Goal: Information Seeking & Learning: Learn about a topic

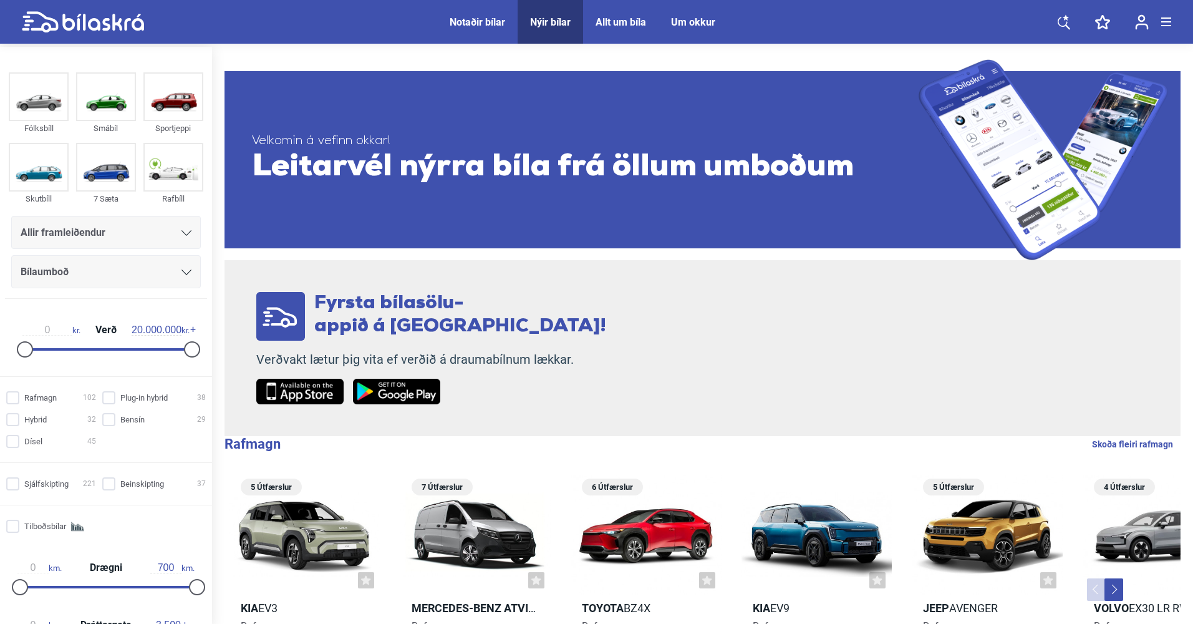
click at [683, 23] on div "Um okkur" at bounding box center [693, 22] width 44 height 12
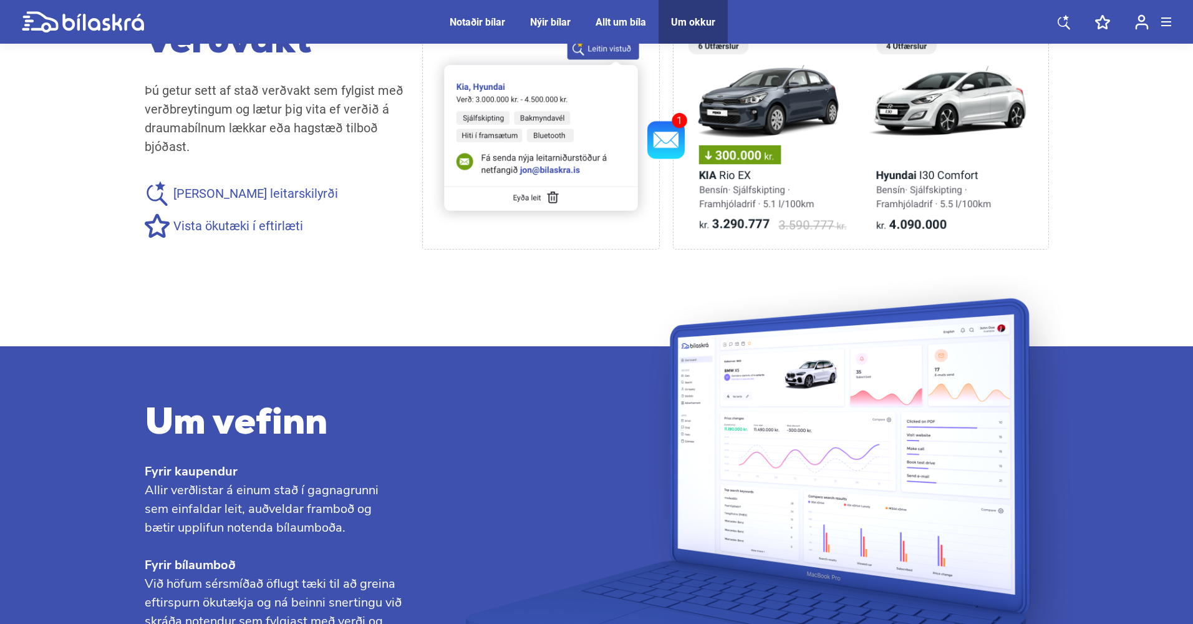
scroll to position [1032, 0]
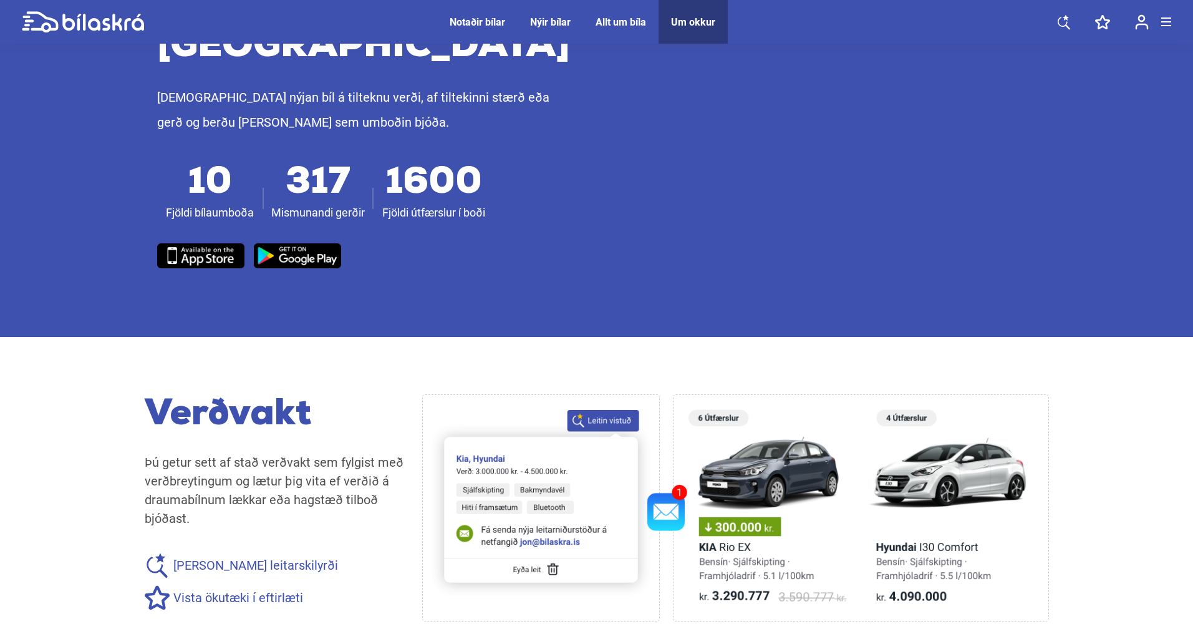
drag, startPoint x: 87, startPoint y: 238, endPoint x: 376, endPoint y: 466, distance: 368.9
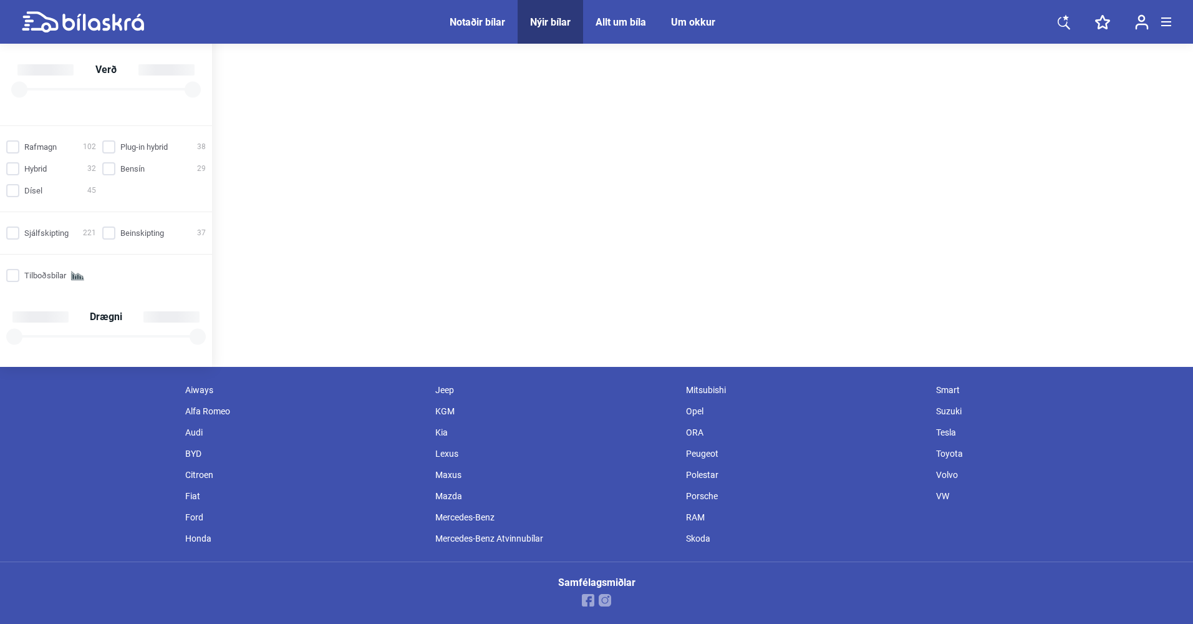
click at [375, 480] on div "Citroen" at bounding box center [304, 474] width 251 height 21
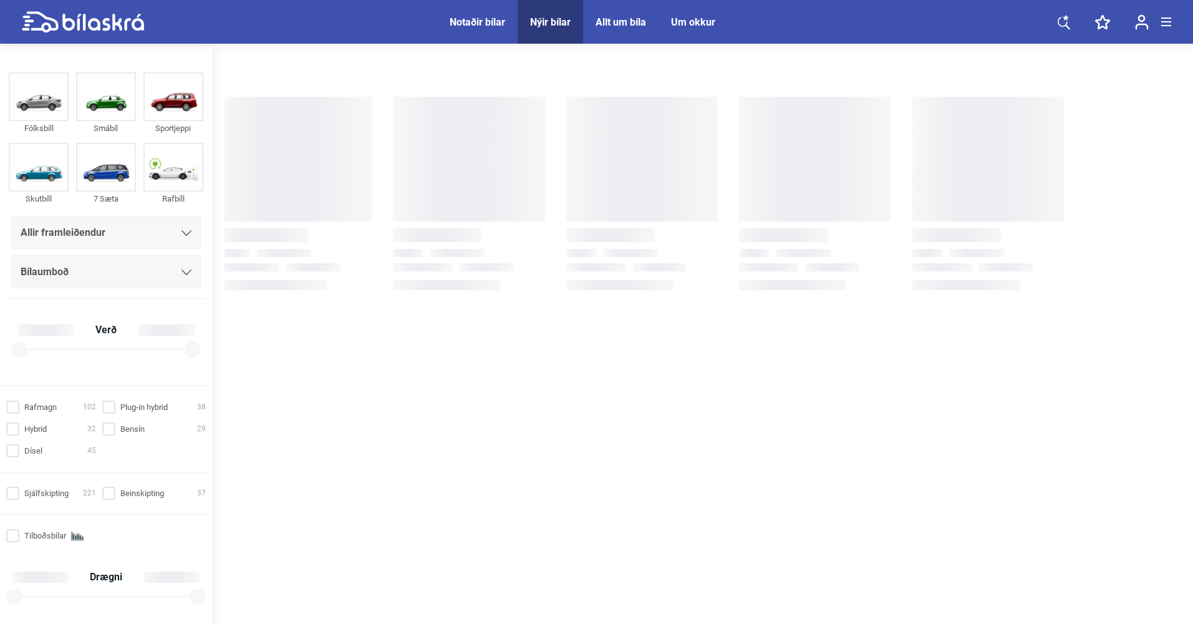
scroll to position [260, 0]
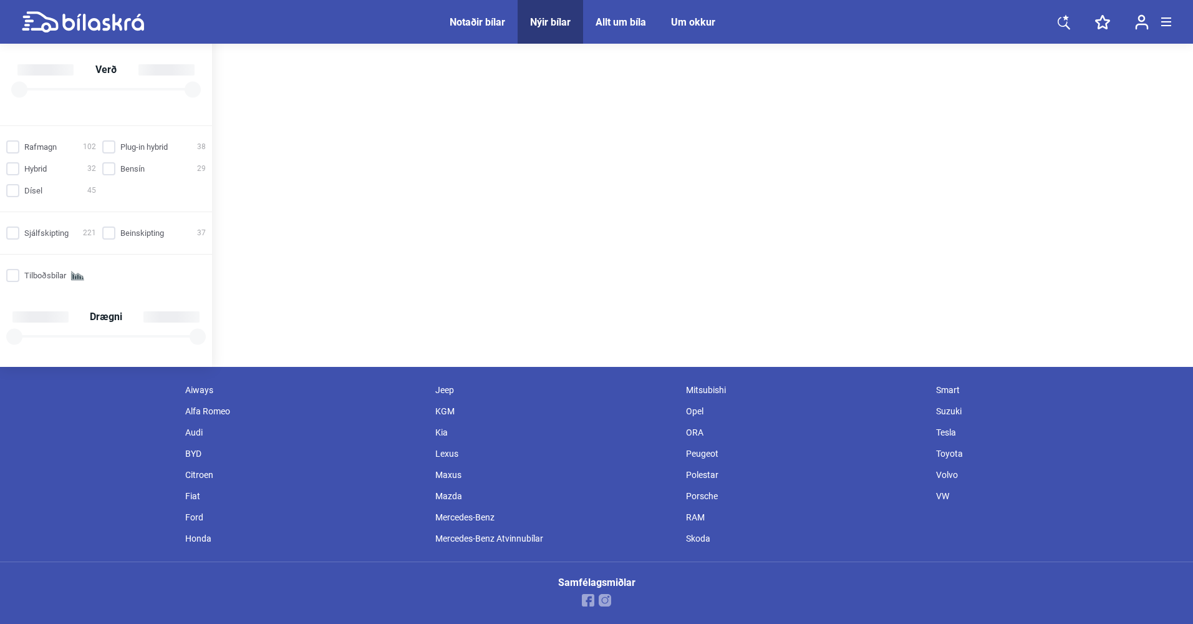
click at [428, 609] on div "Samfélagsmiðlar" at bounding box center [596, 592] width 1193 height 62
click at [431, 589] on div "Samfélagsmiðlar" at bounding box center [596, 592] width 1193 height 62
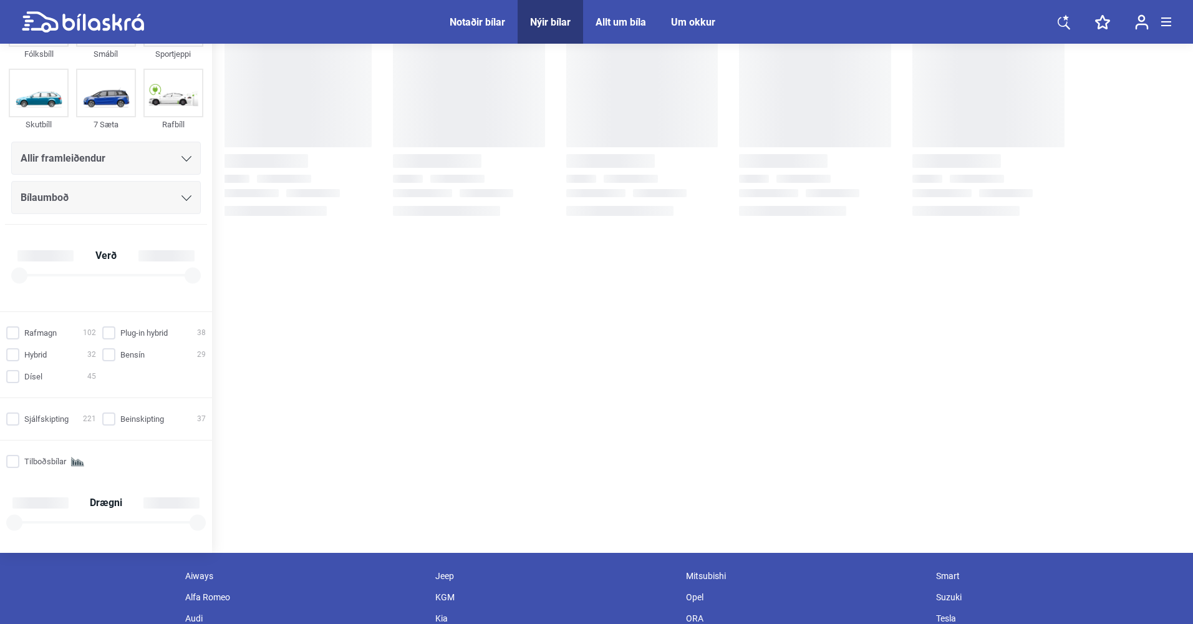
scroll to position [0, 0]
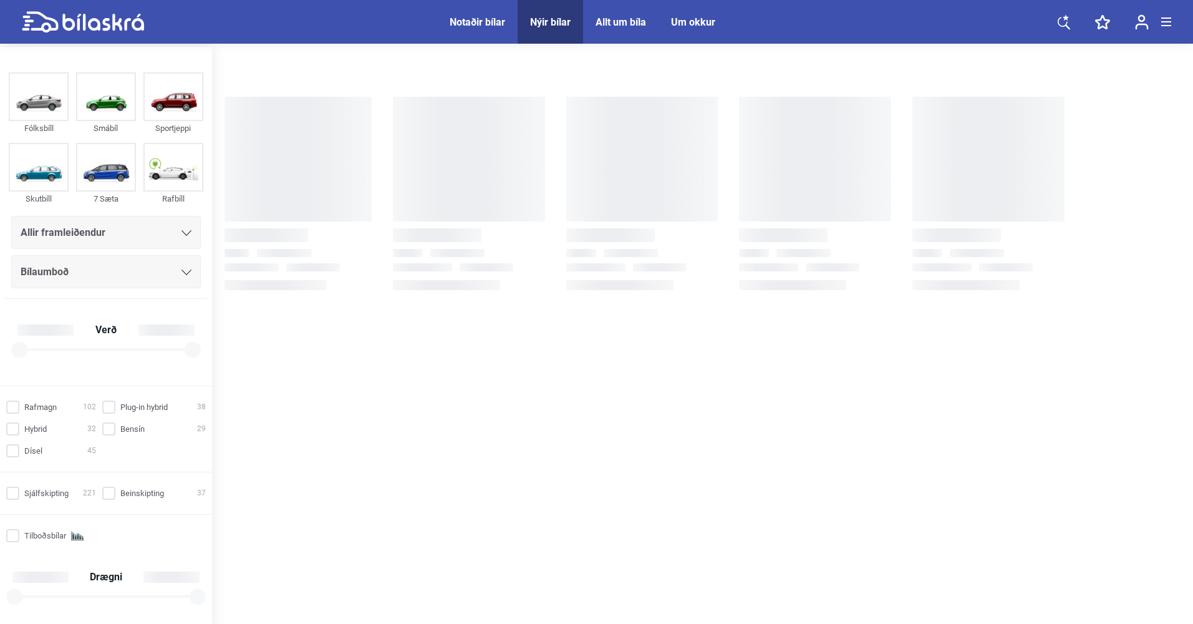
click at [123, 18] on icon at bounding box center [83, 22] width 122 height 22
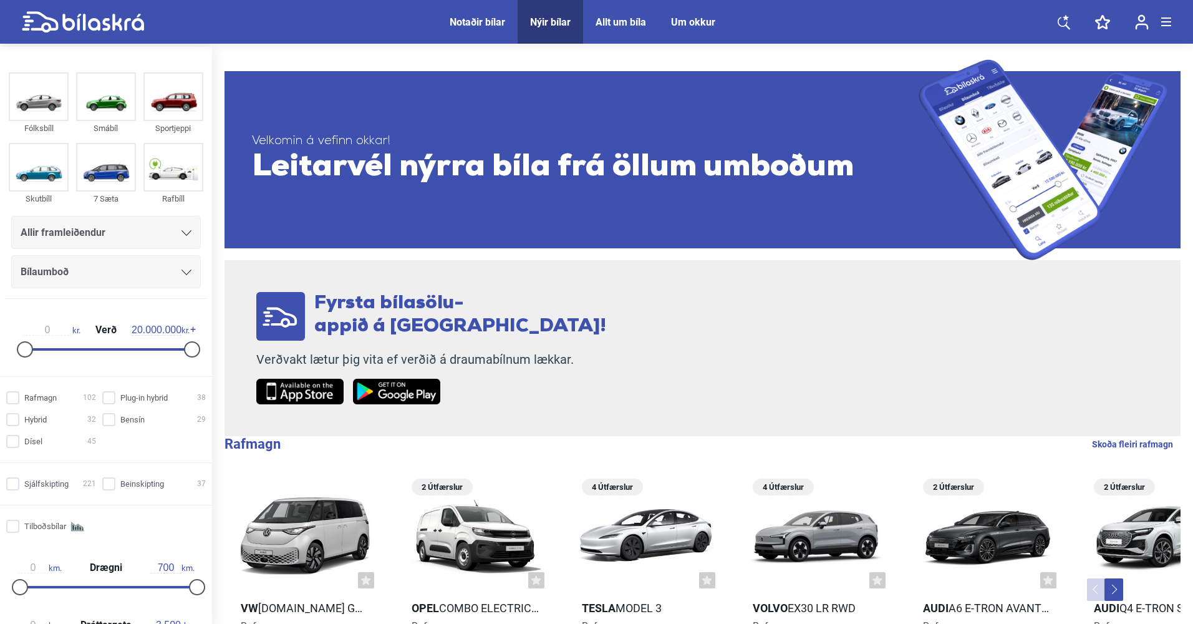
click at [111, 9] on link at bounding box center [83, 22] width 122 height 44
click at [117, 16] on icon at bounding box center [83, 22] width 122 height 22
click at [165, 26] on div "Notaðir bílar Nýir bílar Allt um bíla Um okkur Notaðir bílar Nýir bílar Allt um…" at bounding box center [596, 22] width 1149 height 44
click at [138, 25] on icon at bounding box center [83, 22] width 122 height 22
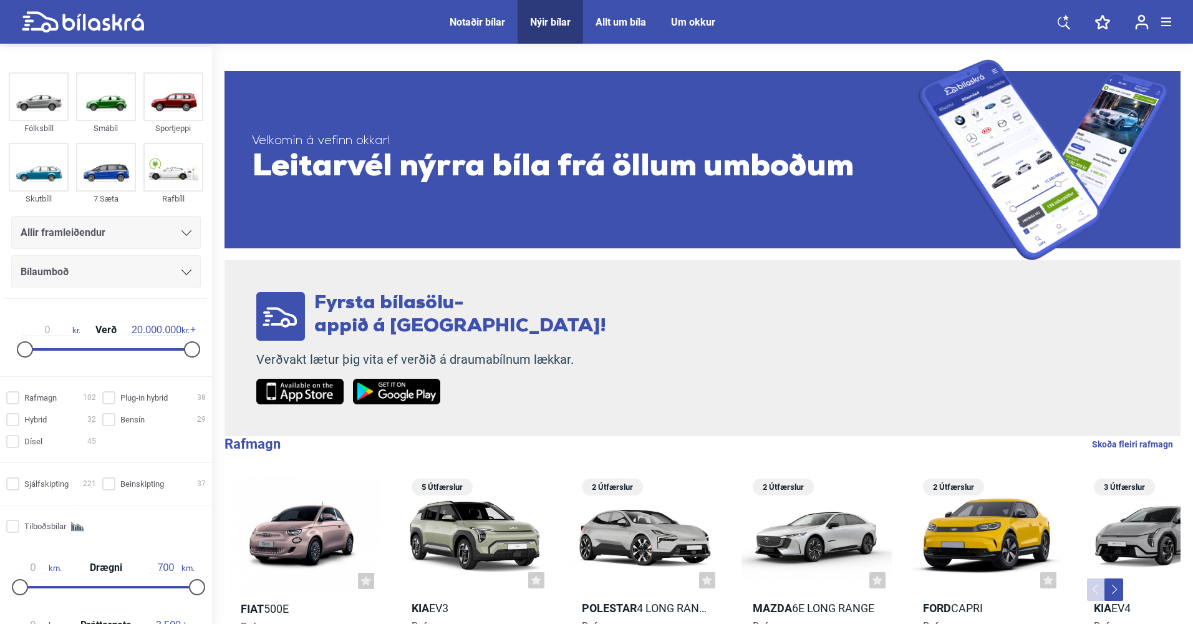
click at [703, 23] on div "Um okkur" at bounding box center [693, 22] width 44 height 12
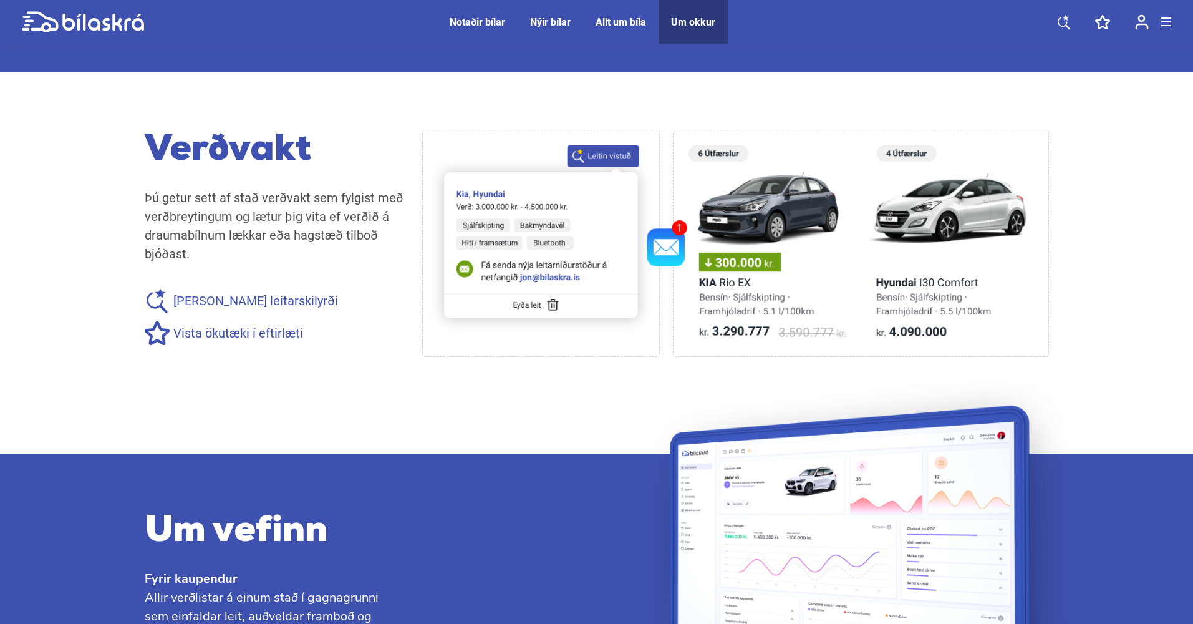
scroll to position [971, 0]
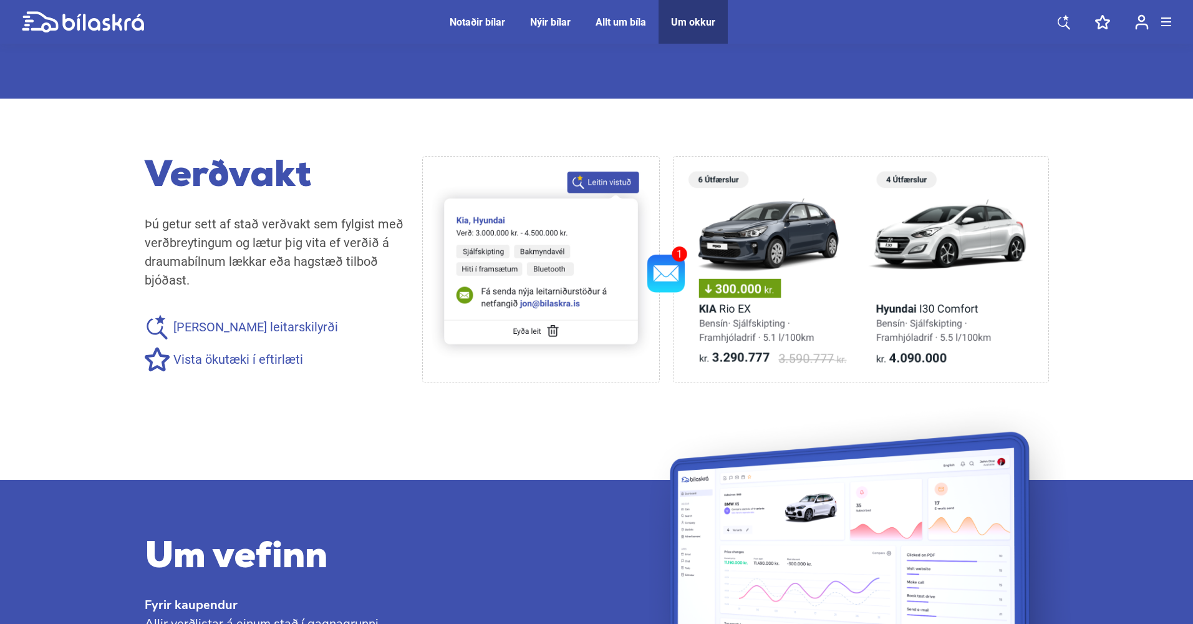
click at [653, 31] on span "Allt um bíla" at bounding box center [620, 22] width 75 height 44
click at [635, 29] on span "Allt um bíla" at bounding box center [620, 22] width 75 height 44
click at [621, 24] on div "Allt um bíla" at bounding box center [620, 22] width 51 height 12
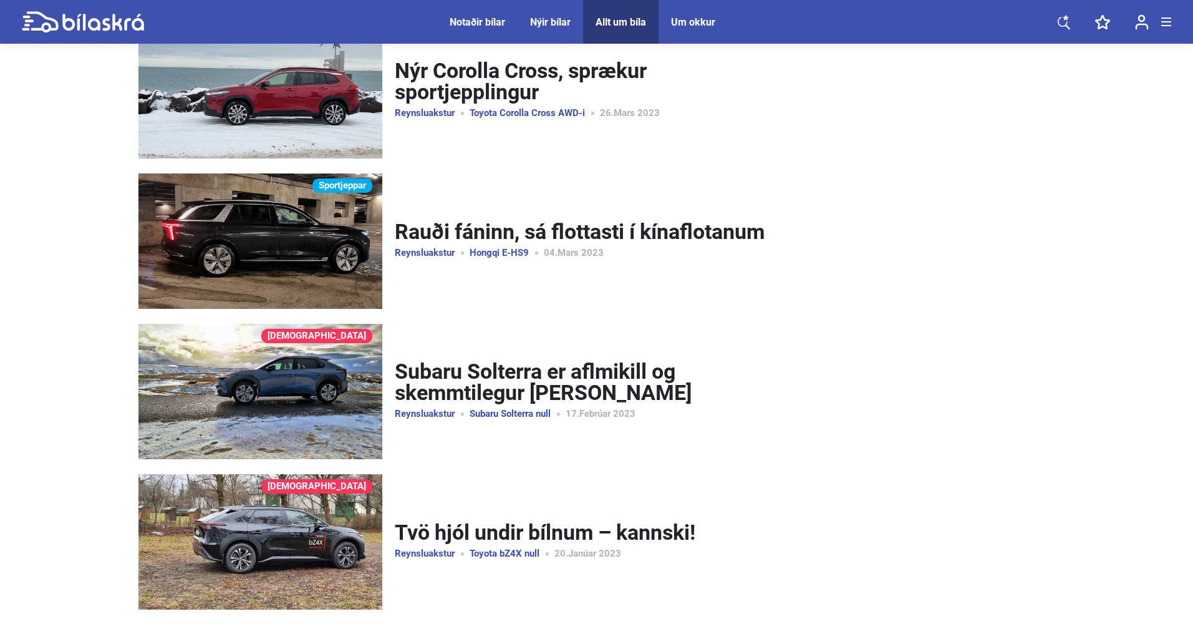
click at [330, 126] on img at bounding box center [260, 90] width 244 height 135
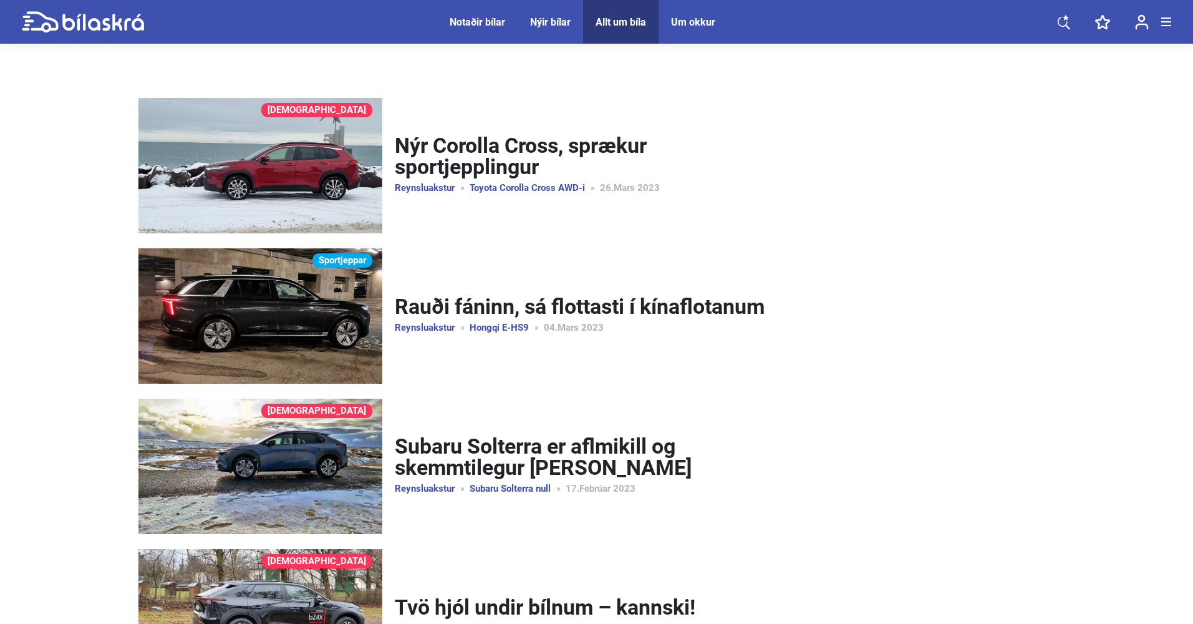
click at [436, 183] on link "Reynsluakstur" at bounding box center [432, 187] width 75 height 9
click at [474, 151] on link "Nýr Corolla Cross, sprækur sportjepplingur" at bounding box center [581, 157] width 373 height 44
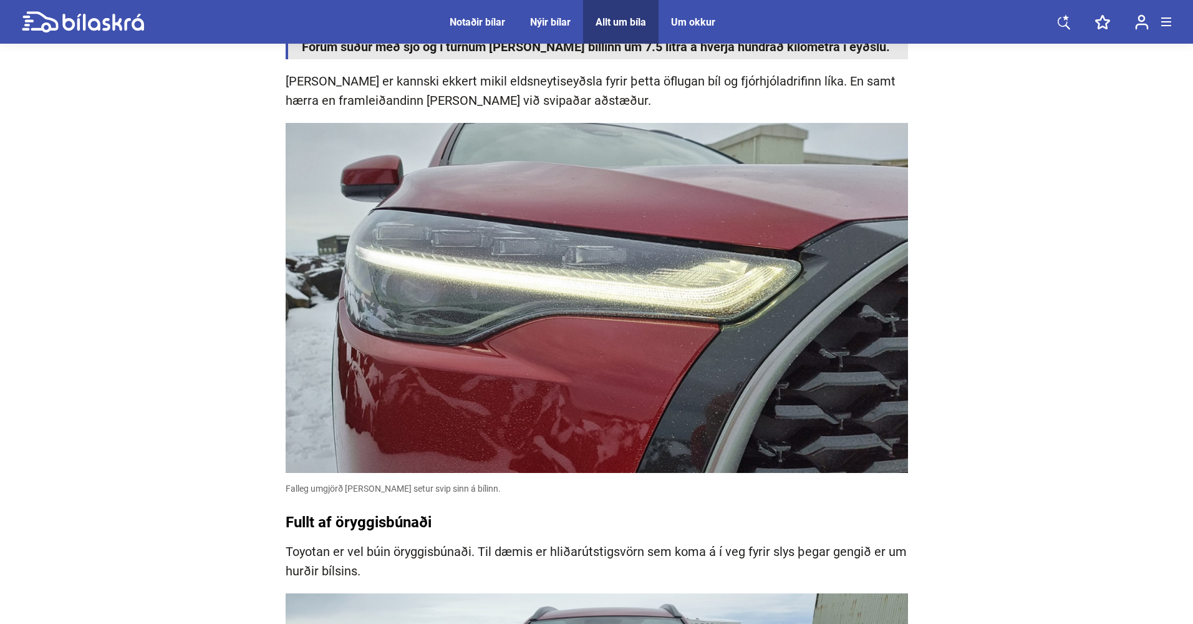
scroll to position [6137, 0]
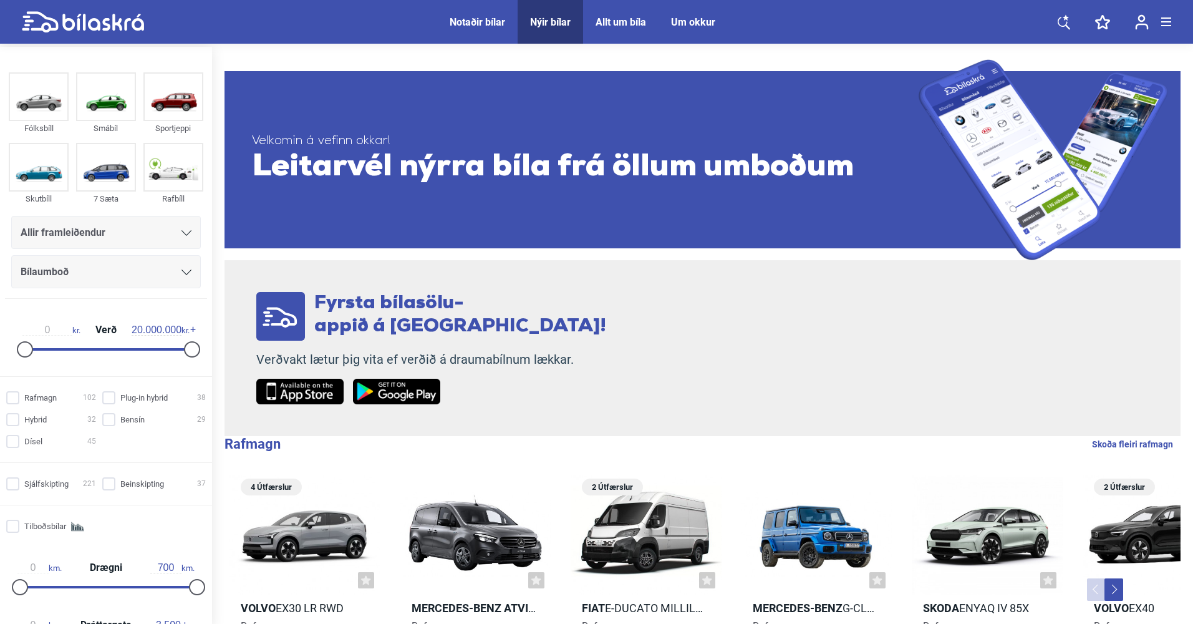
click at [685, 22] on div "Um okkur" at bounding box center [693, 22] width 44 height 12
